Goal: Task Accomplishment & Management: Manage account settings

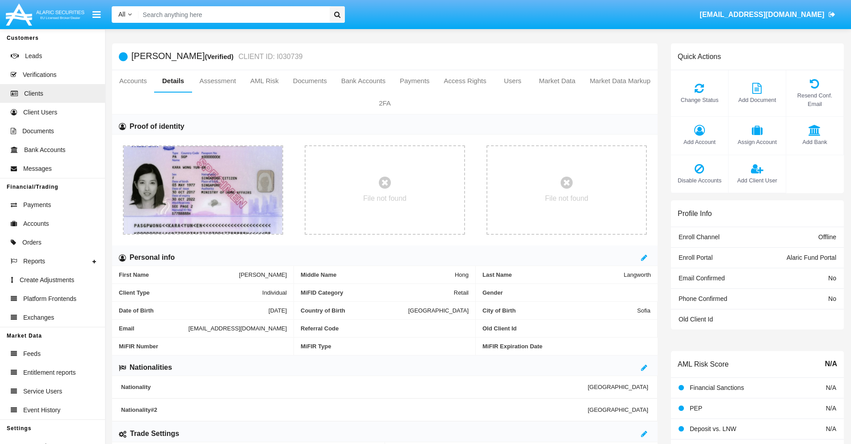
click at [700, 142] on span "Add Account" at bounding box center [700, 142] width 48 height 8
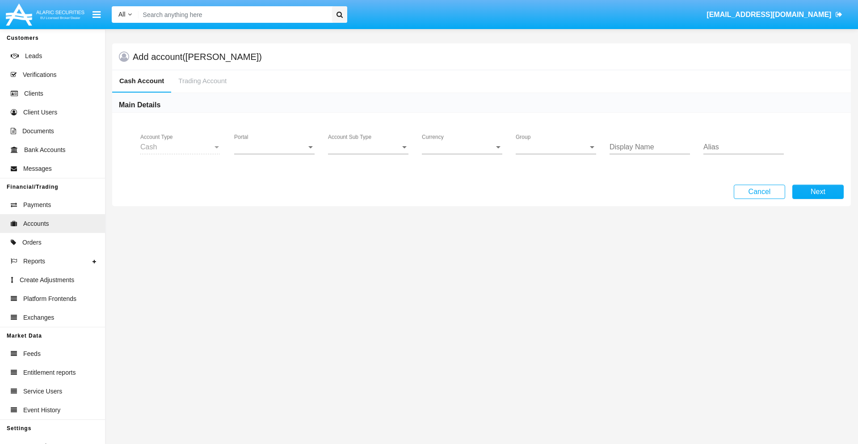
click at [274, 147] on span "Portal" at bounding box center [270, 147] width 72 height 8
click at [275, 197] on span "Alaric Fund Portal" at bounding box center [275, 196] width 83 height 21
click at [368, 147] on span "Account Sub Type" at bounding box center [364, 147] width 72 height 8
click at [368, 154] on span "Fund Cash" at bounding box center [368, 153] width 80 height 21
click at [556, 147] on span "Group" at bounding box center [552, 147] width 72 height 8
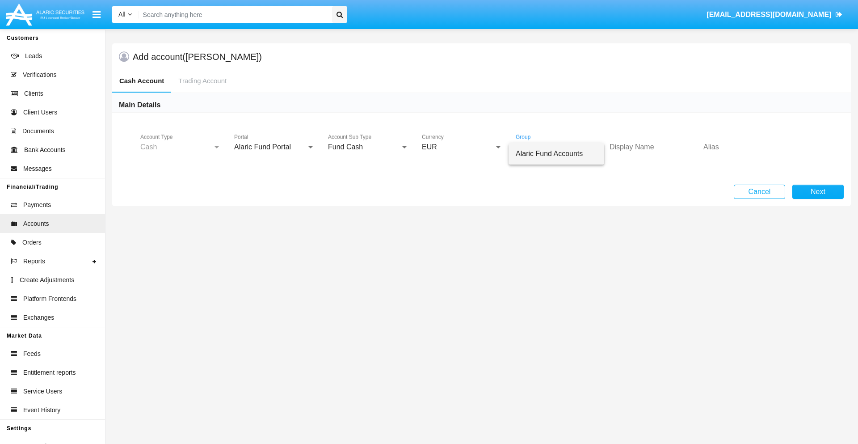
click at [556, 154] on span "Alaric Fund Accounts" at bounding box center [556, 153] width 81 height 21
type input "purple"
type input "plum"
click at [818, 192] on button "Next" at bounding box center [817, 192] width 51 height 14
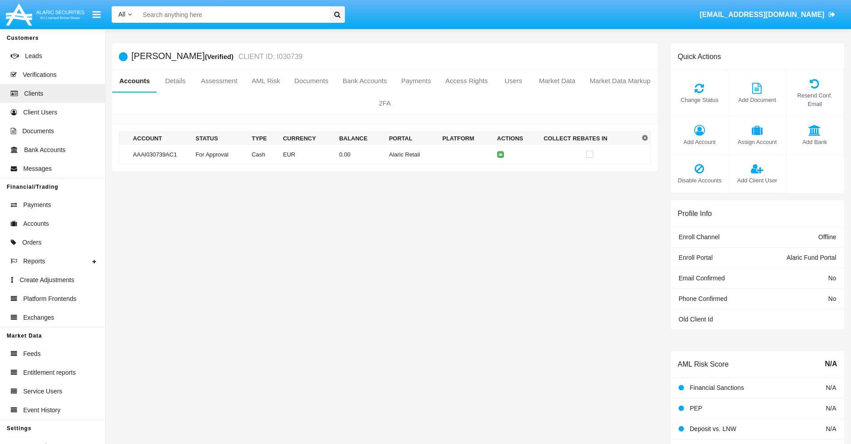
click at [386, 154] on td "Alaric Retail" at bounding box center [413, 154] width 54 height 19
click at [700, 100] on span "Change Status" at bounding box center [700, 100] width 48 height 8
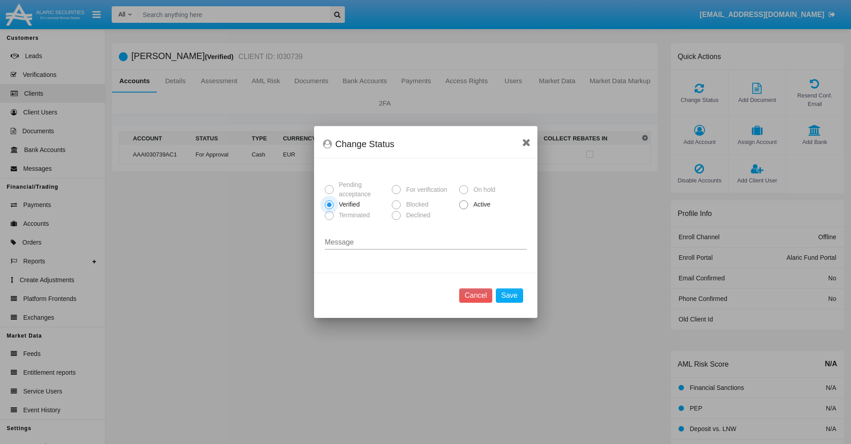
click at [480, 204] on span "Active" at bounding box center [480, 204] width 25 height 9
click at [464, 209] on input "Active" at bounding box center [464, 209] width 0 height 0
radio input "true"
click at [510, 295] on button "Save" at bounding box center [509, 295] width 27 height 14
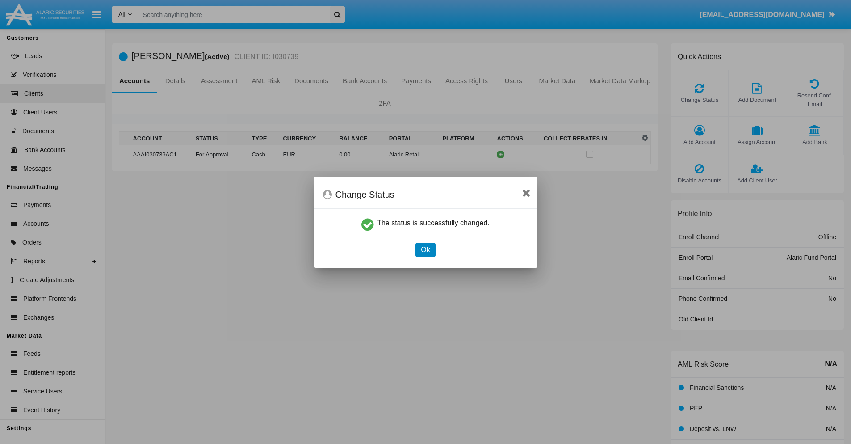
click at [426, 249] on button "Ok" at bounding box center [426, 250] width 20 height 14
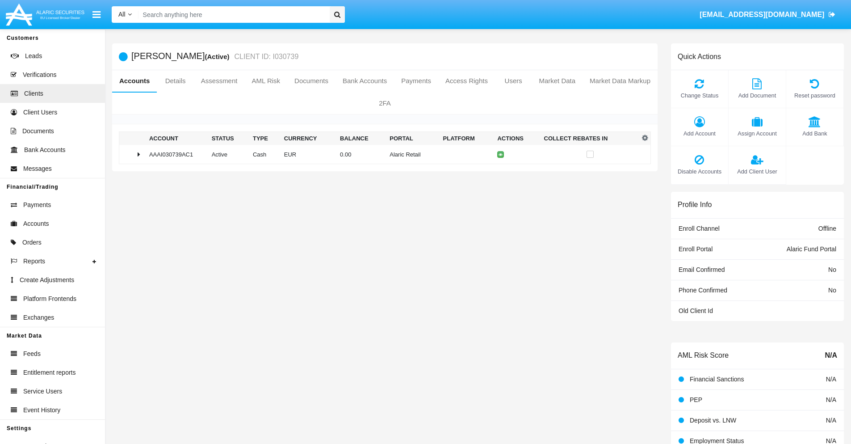
click at [382, 154] on td "0.00" at bounding box center [362, 154] width 50 height 19
click at [501, 173] on icon at bounding box center [503, 173] width 4 height 4
